Goal: Task Accomplishment & Management: Manage account settings

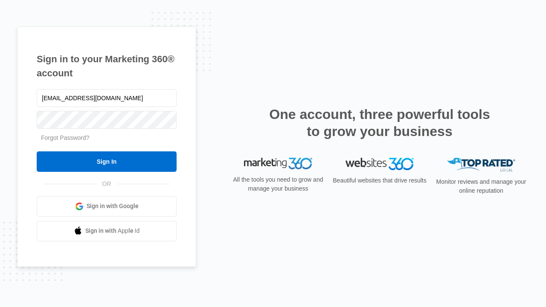
type input "dankie614@gmail.com"
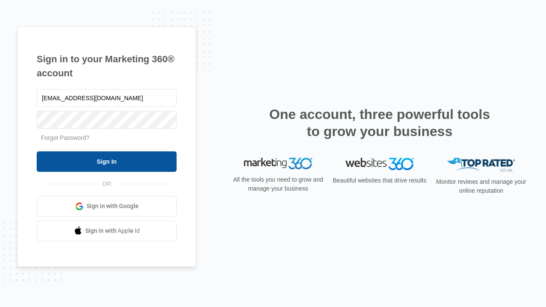
click at [107, 161] on input "Sign In" at bounding box center [107, 161] width 140 height 20
